Goal: Transaction & Acquisition: Purchase product/service

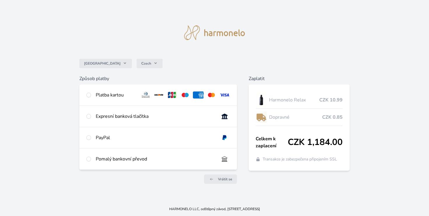
click at [90, 97] on div at bounding box center [88, 94] width 5 height 7
radio input "true"
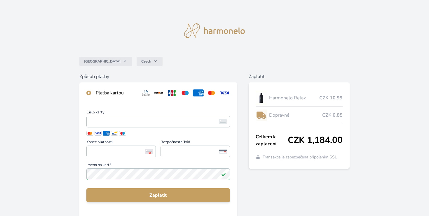
click at [112, 112] on span "Číslo karty" at bounding box center [158, 112] width 144 height 5
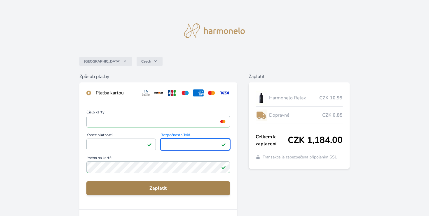
click at [164, 187] on span "Zaplatit" at bounding box center [158, 187] width 134 height 7
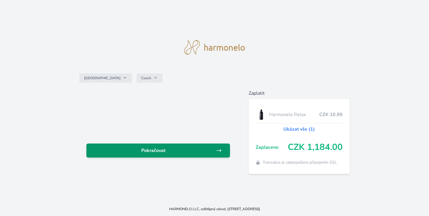
click at [193, 150] on span "Pokračovat" at bounding box center [153, 150] width 125 height 7
